Goal: Information Seeking & Learning: Learn about a topic

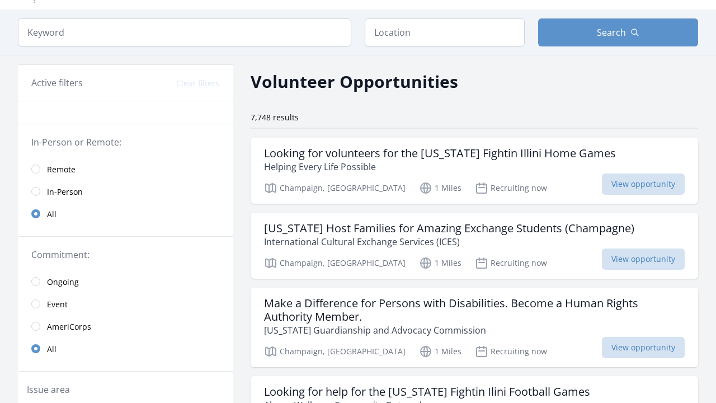
scroll to position [28, 0]
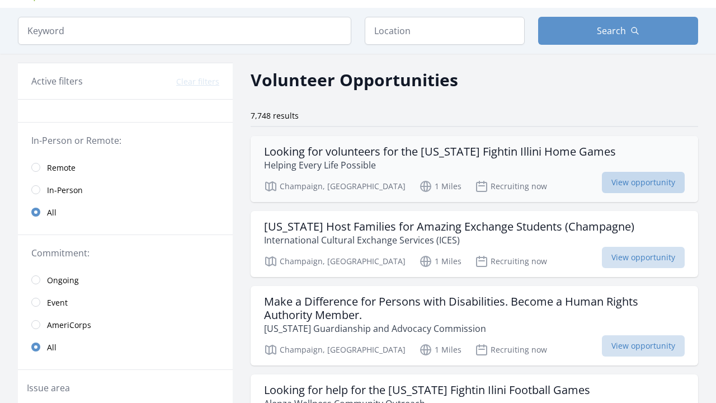
click at [631, 185] on span "View opportunity" at bounding box center [643, 182] width 83 height 21
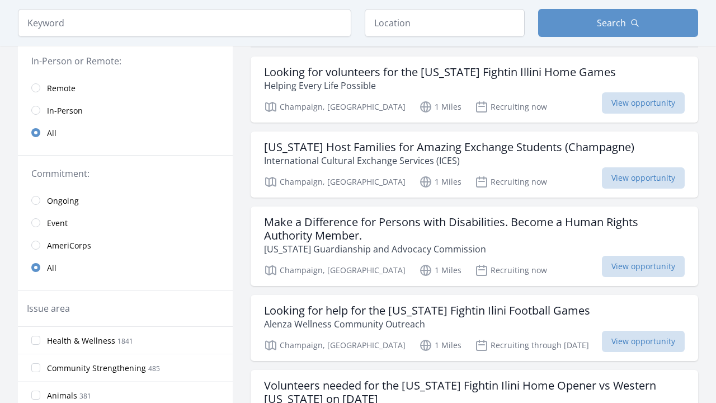
scroll to position [109, 0]
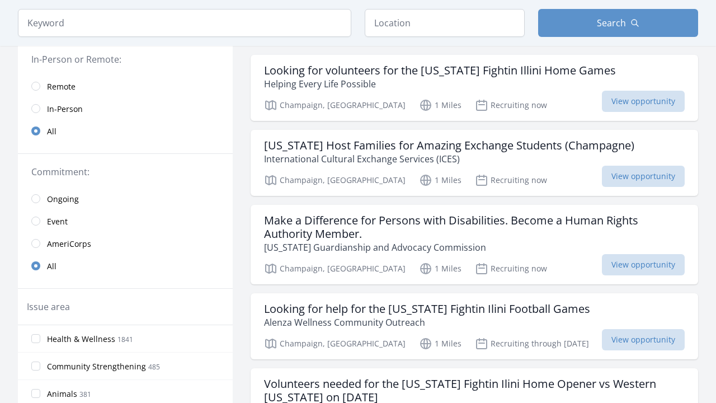
click at [42, 75] on link "Remote" at bounding box center [125, 86] width 215 height 22
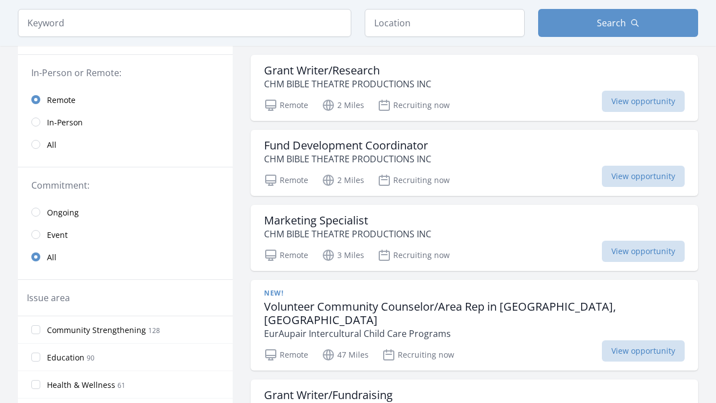
click at [33, 102] on input "radio" at bounding box center [35, 99] width 9 height 9
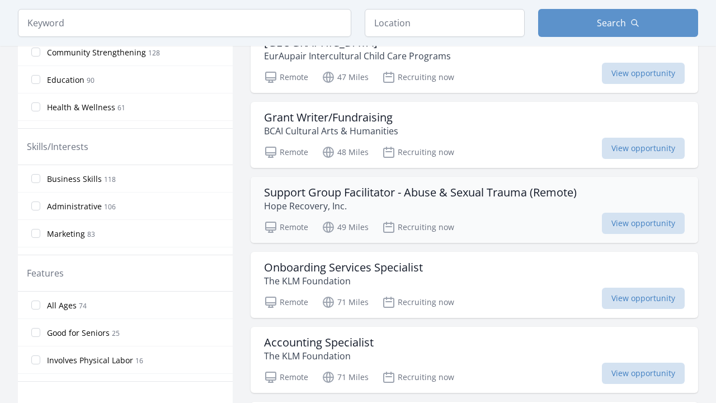
scroll to position [392, 0]
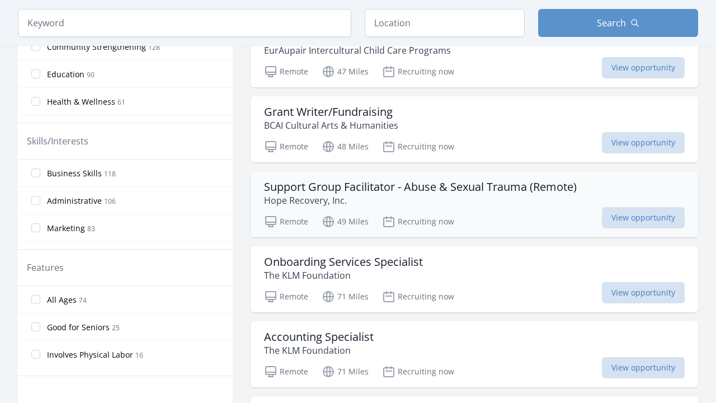
click at [457, 212] on div "Remote 49 Miles Recruiting now View opportunity" at bounding box center [474, 220] width 421 height 17
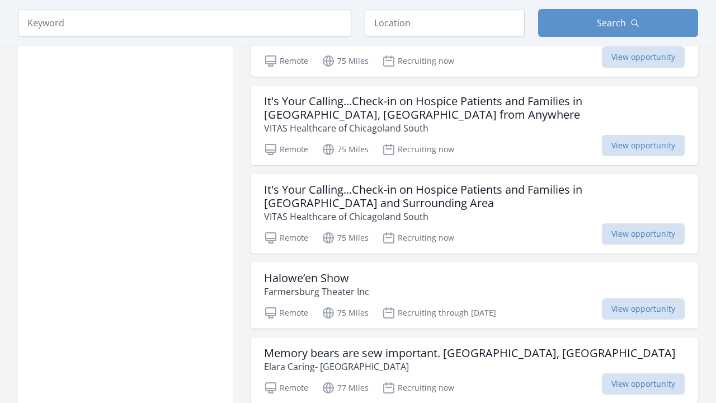
scroll to position [1242, 0]
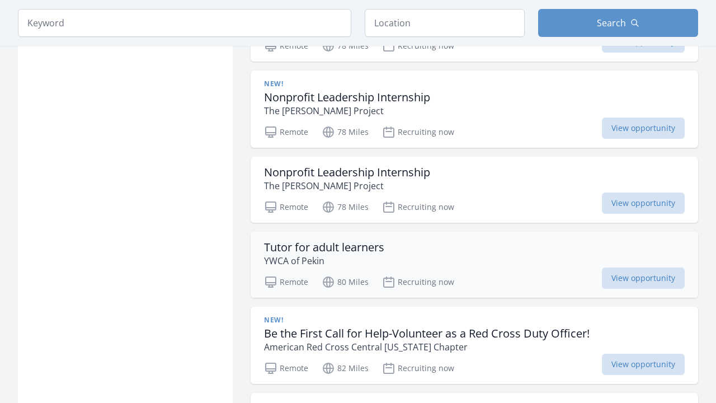
scroll to position [1878, 0]
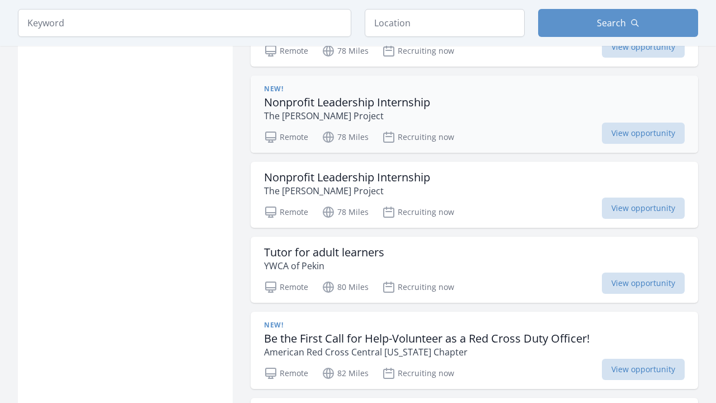
click at [334, 96] on h3 "Nonprofit Leadership Internship" at bounding box center [347, 102] width 166 height 13
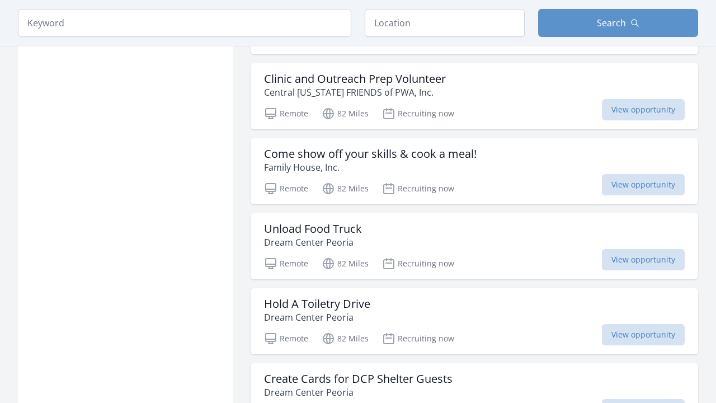
scroll to position [2395, 0]
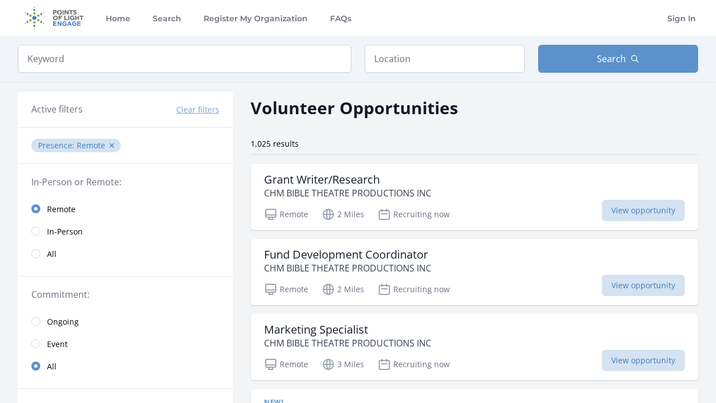
click at [41, 256] on link "All" at bounding box center [125, 253] width 215 height 22
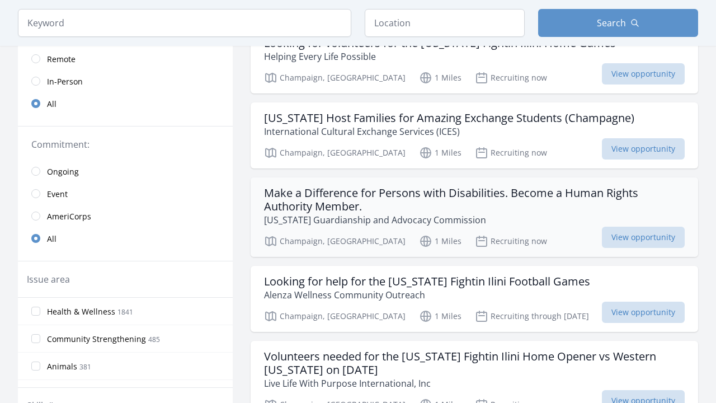
scroll to position [142, 0]
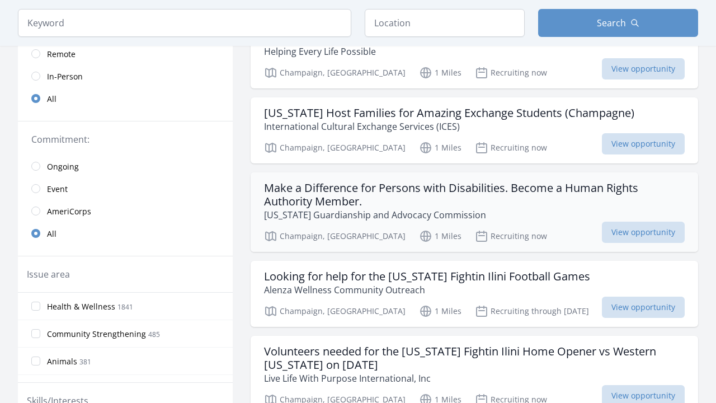
click at [402, 209] on p "Illinois Guardianship and Advocacy Commission" at bounding box center [474, 214] width 421 height 13
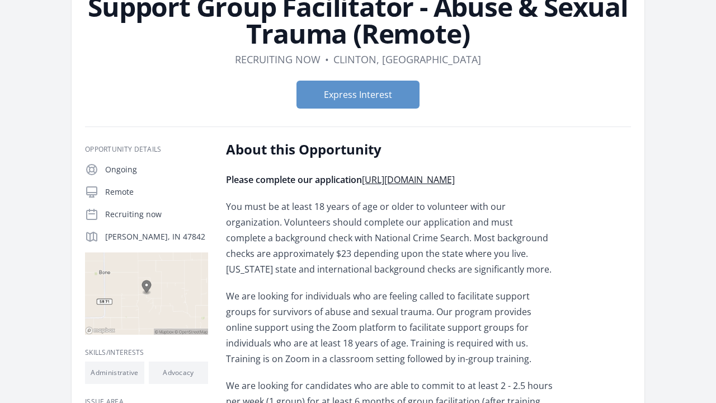
scroll to position [95, 0]
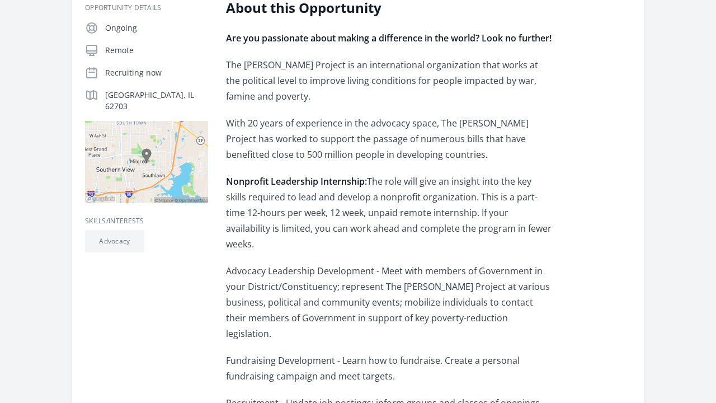
scroll to position [210, 0]
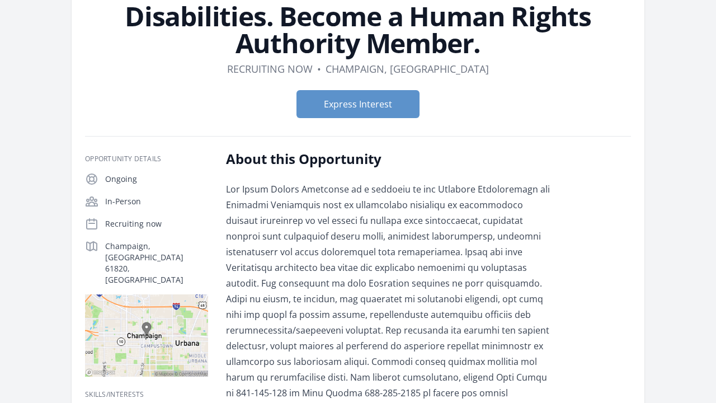
scroll to position [64, 0]
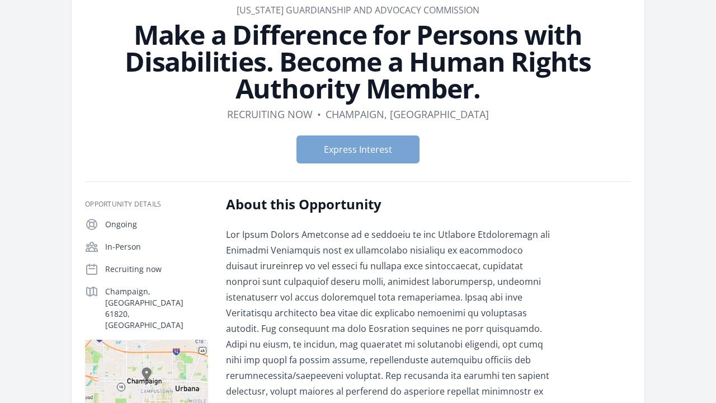
click at [358, 138] on button "Express Interest" at bounding box center [358, 149] width 123 height 28
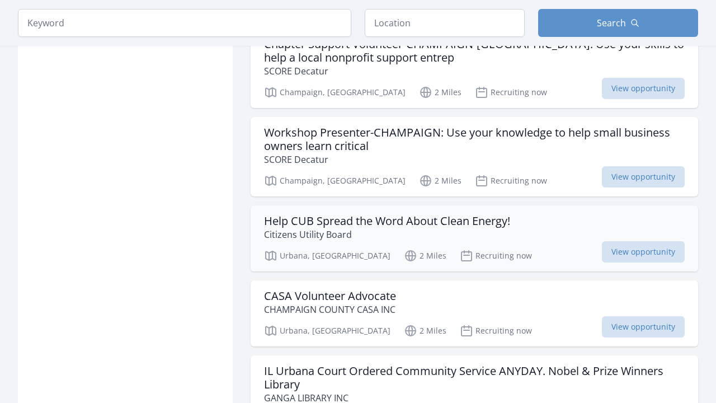
scroll to position [1155, 0]
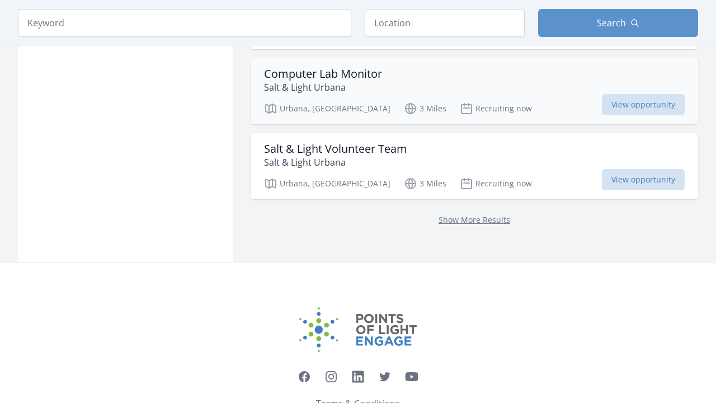
scroll to position [1537, 0]
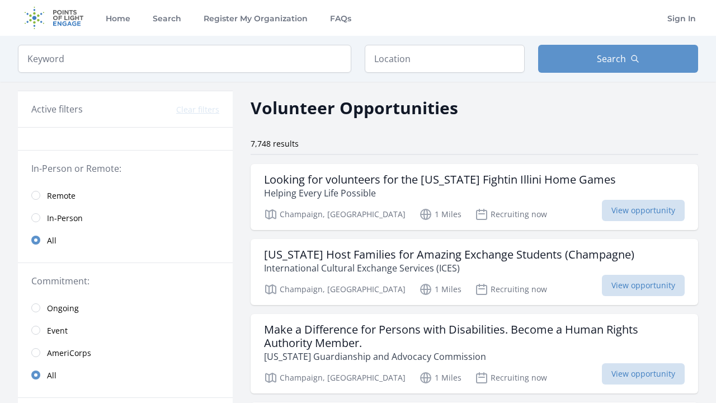
scroll to position [0, 0]
click at [39, 195] on input "radio" at bounding box center [35, 195] width 9 height 9
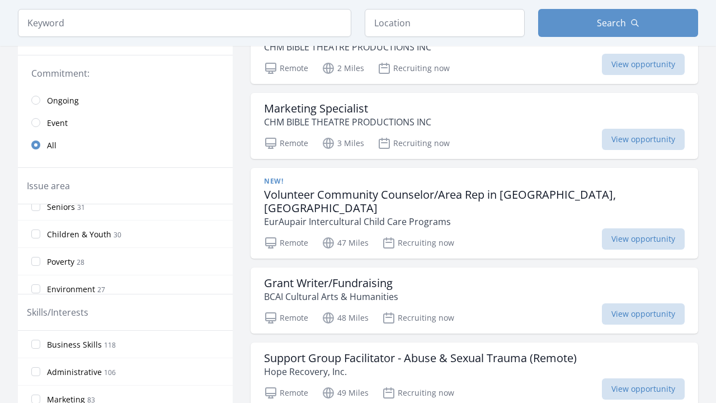
scroll to position [214, 0]
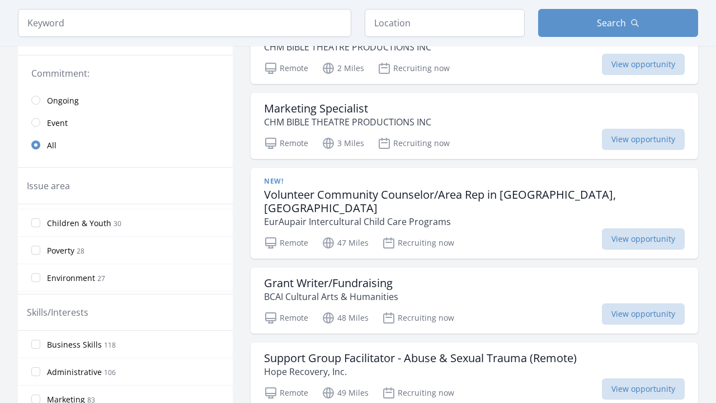
click at [34, 223] on input "Children & Youth 30" at bounding box center [35, 222] width 9 height 9
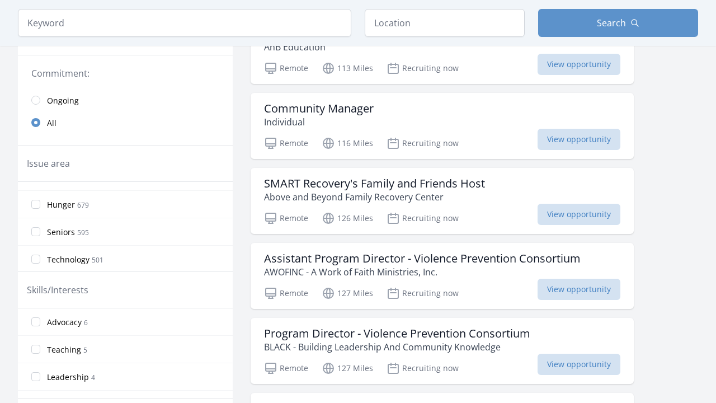
scroll to position [128, 0]
click at [38, 232] on input "Hunger 679" at bounding box center [35, 232] width 9 height 9
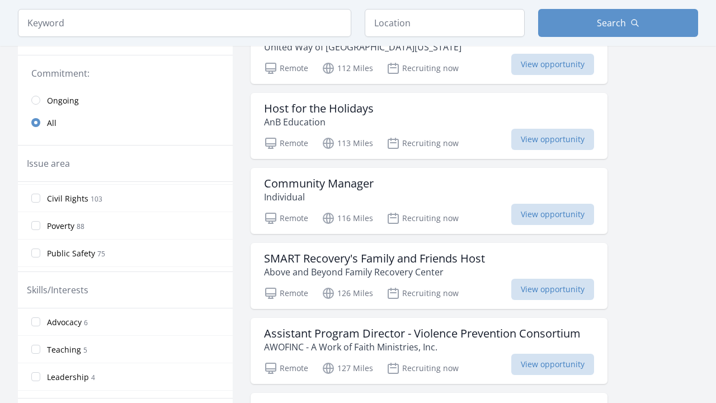
scroll to position [574, 0]
click at [37, 198] on input "Civil Rights 103" at bounding box center [35, 197] width 9 height 9
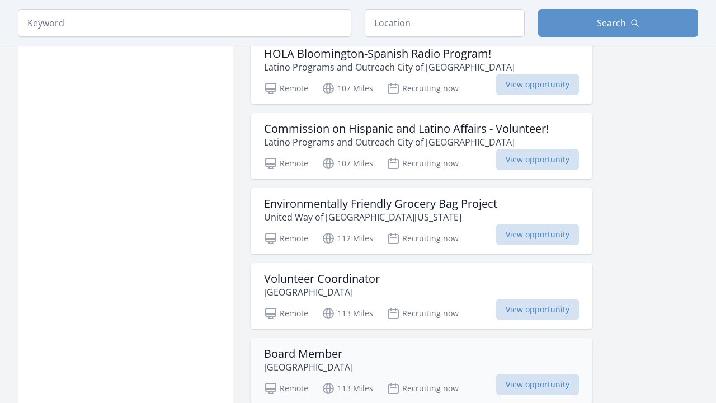
scroll to position [873, 0]
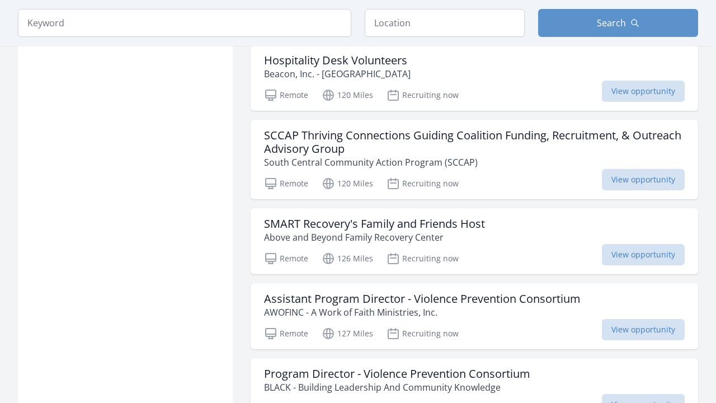
scroll to position [2597, 1]
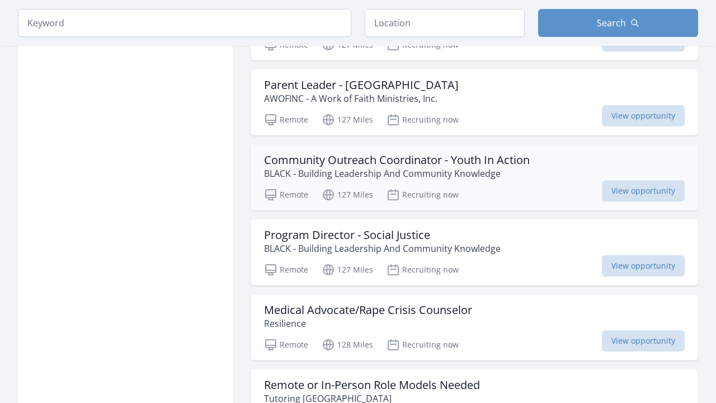
scroll to position [2972, 0]
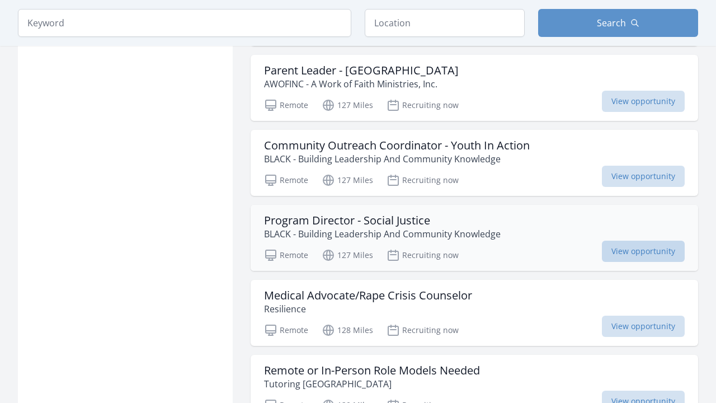
click at [664, 254] on span "View opportunity" at bounding box center [643, 251] width 83 height 21
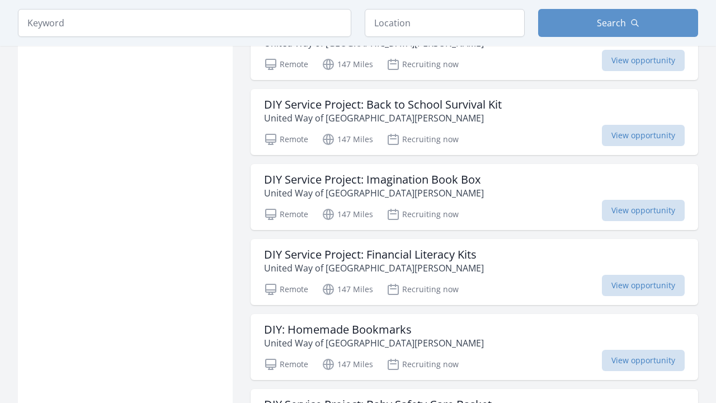
scroll to position [3416, 0]
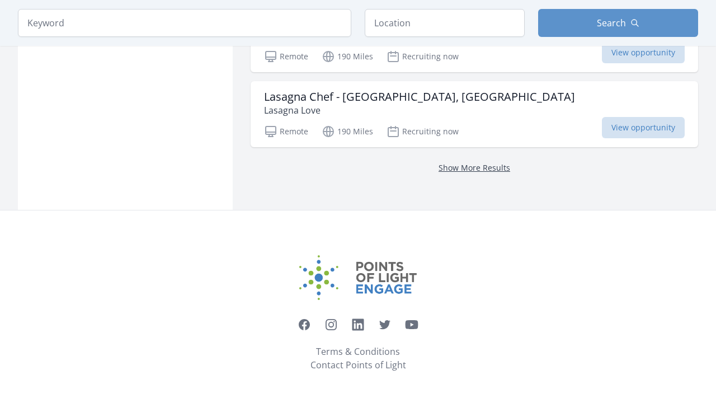
scroll to position [5435, 0]
click at [472, 170] on link "Show More Results" at bounding box center [475, 167] width 72 height 11
click at [467, 168] on link "Show More Results" at bounding box center [475, 167] width 72 height 11
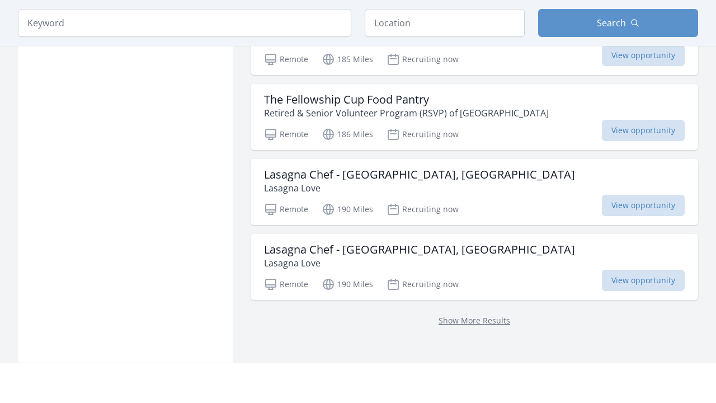
scroll to position [5279, 0]
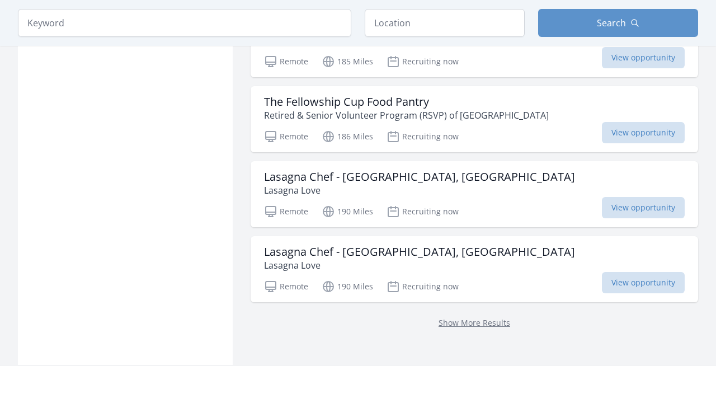
click at [458, 329] on p "Show More Results" at bounding box center [474, 322] width 421 height 13
click at [454, 321] on link "Show More Results" at bounding box center [475, 322] width 72 height 11
